Goal: Task Accomplishment & Management: Use online tool/utility

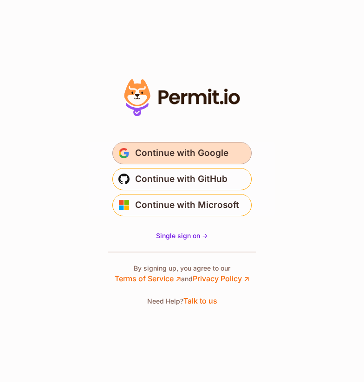
click at [160, 153] on span "Continue with Google" at bounding box center [181, 153] width 93 height 15
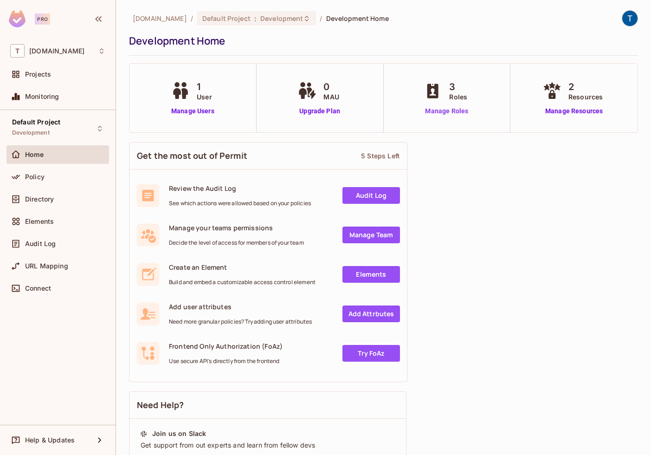
click at [446, 111] on link "Manage Roles" at bounding box center [446, 111] width 51 height 10
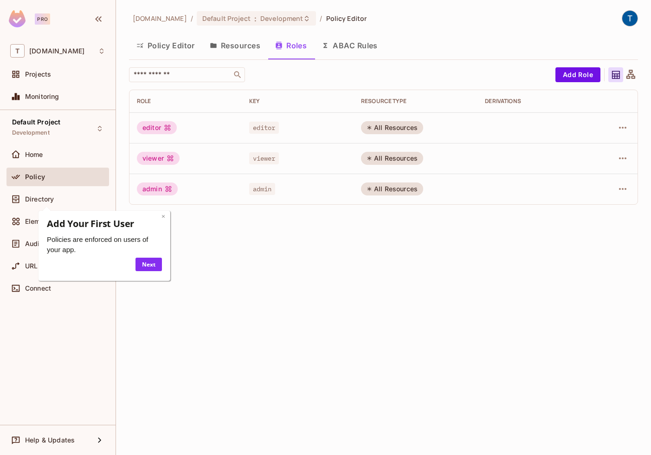
click at [164, 218] on link "×" at bounding box center [163, 216] width 4 height 9
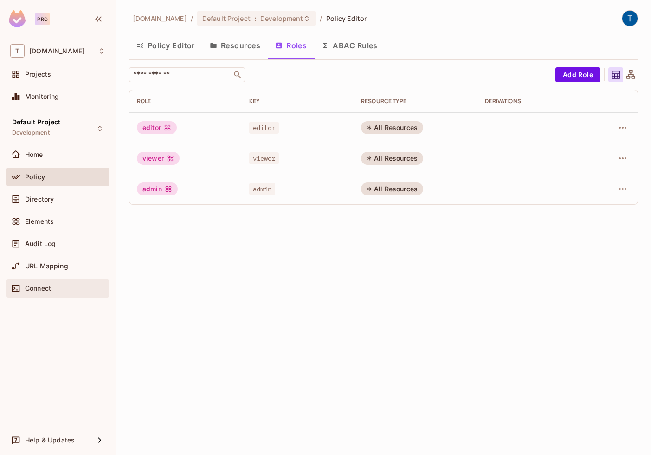
click at [43, 282] on div "Connect" at bounding box center [57, 287] width 95 height 11
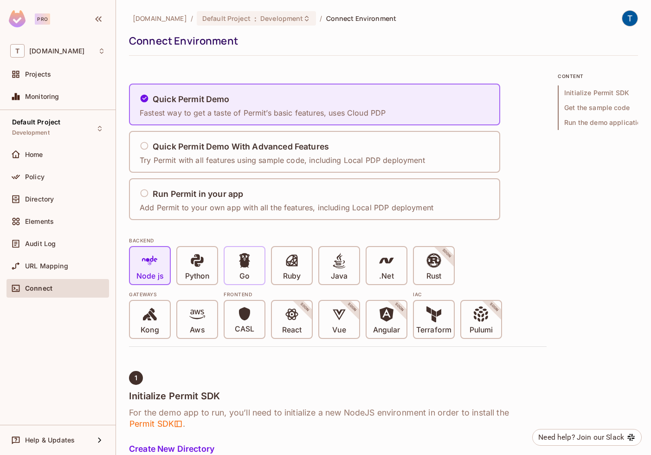
click at [236, 271] on div "Go" at bounding box center [244, 265] width 40 height 37
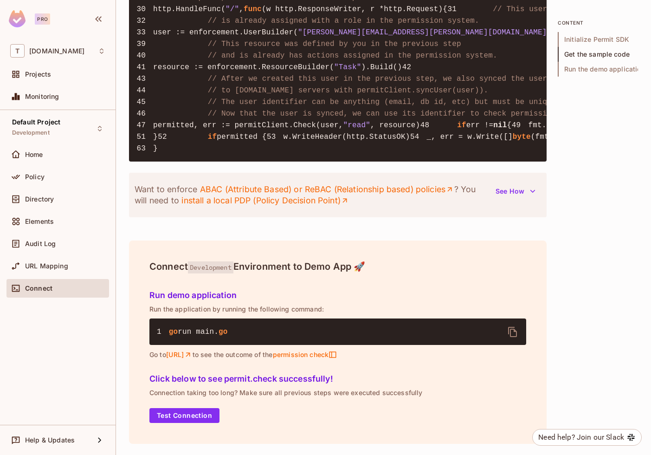
scroll to position [1358, 0]
